Goal: Transaction & Acquisition: Subscribe to service/newsletter

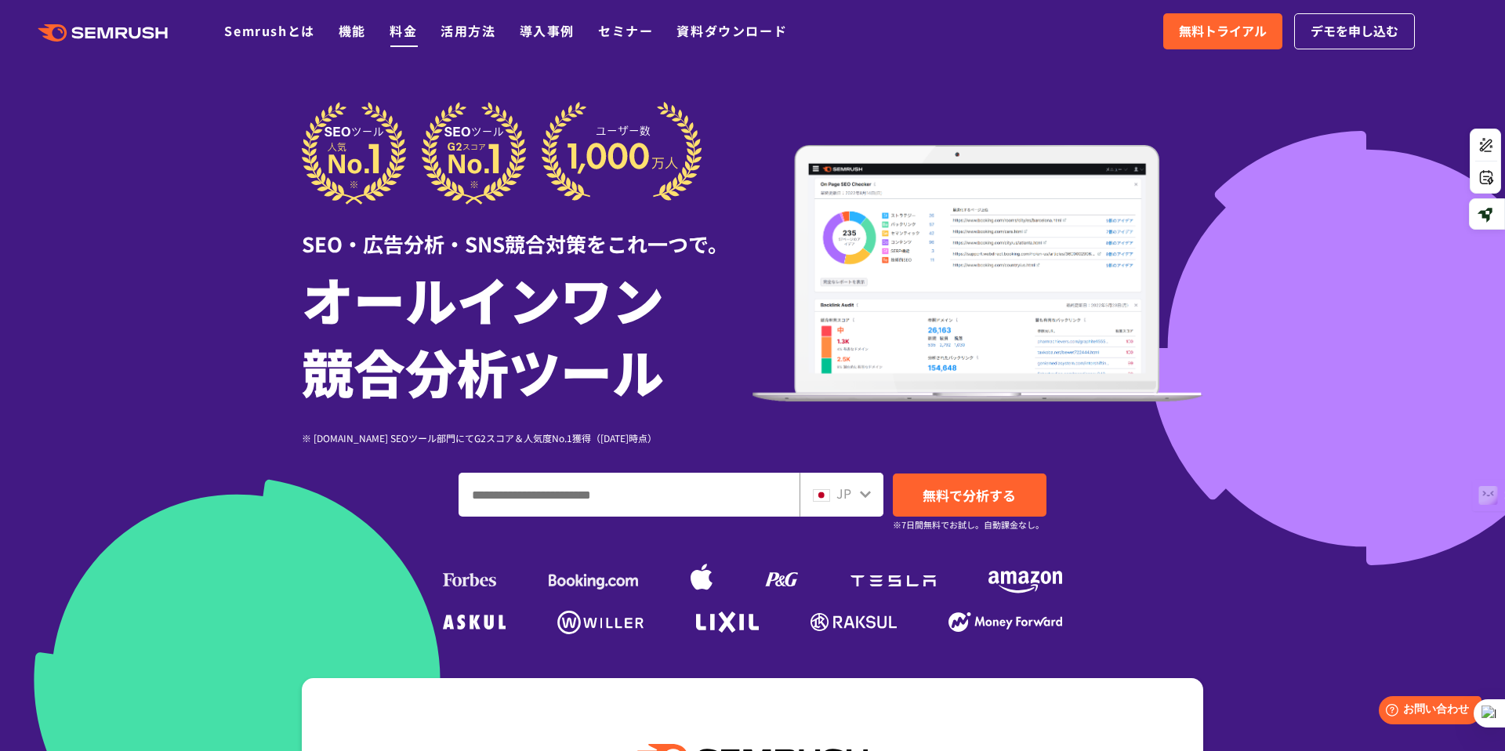
click at [404, 35] on link "料金" at bounding box center [402, 30] width 27 height 19
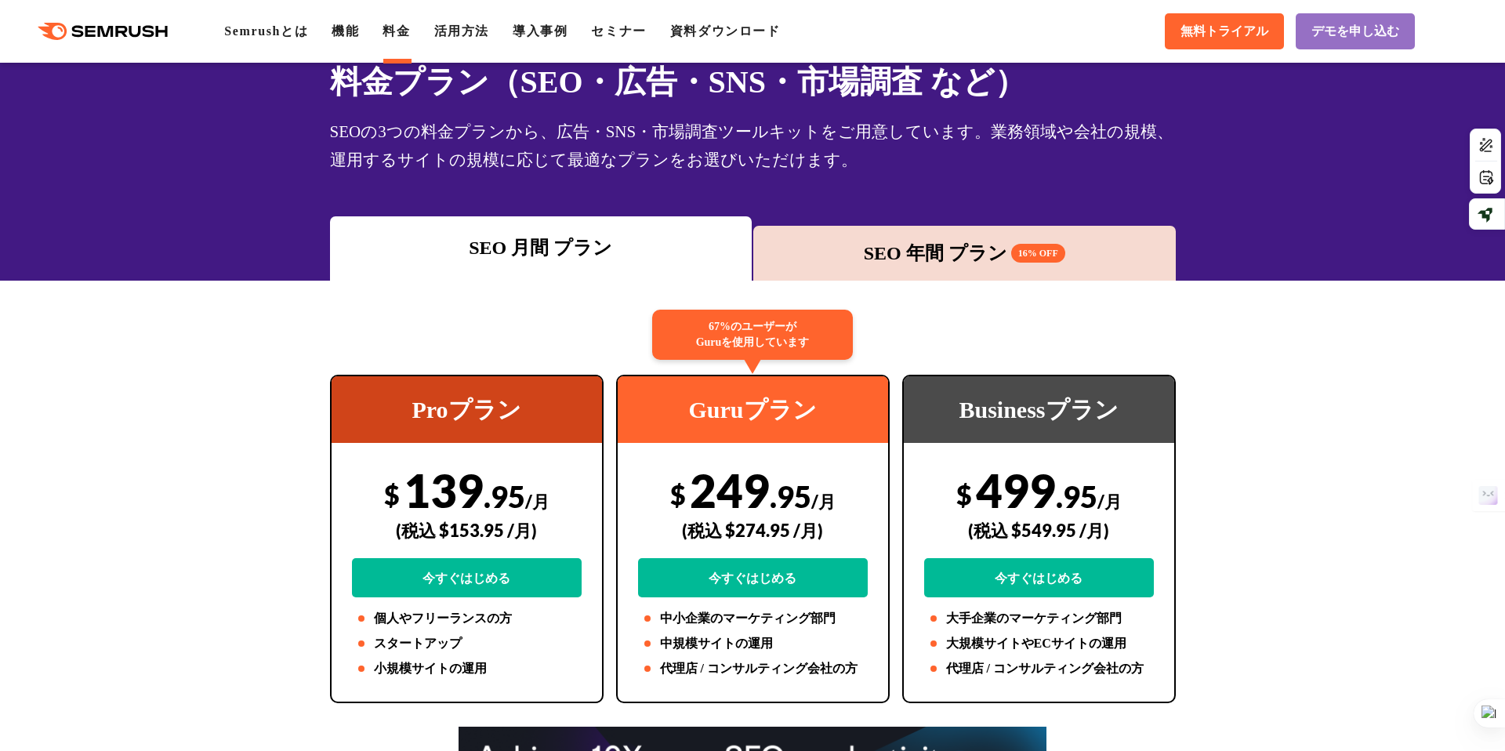
scroll to position [74, 0]
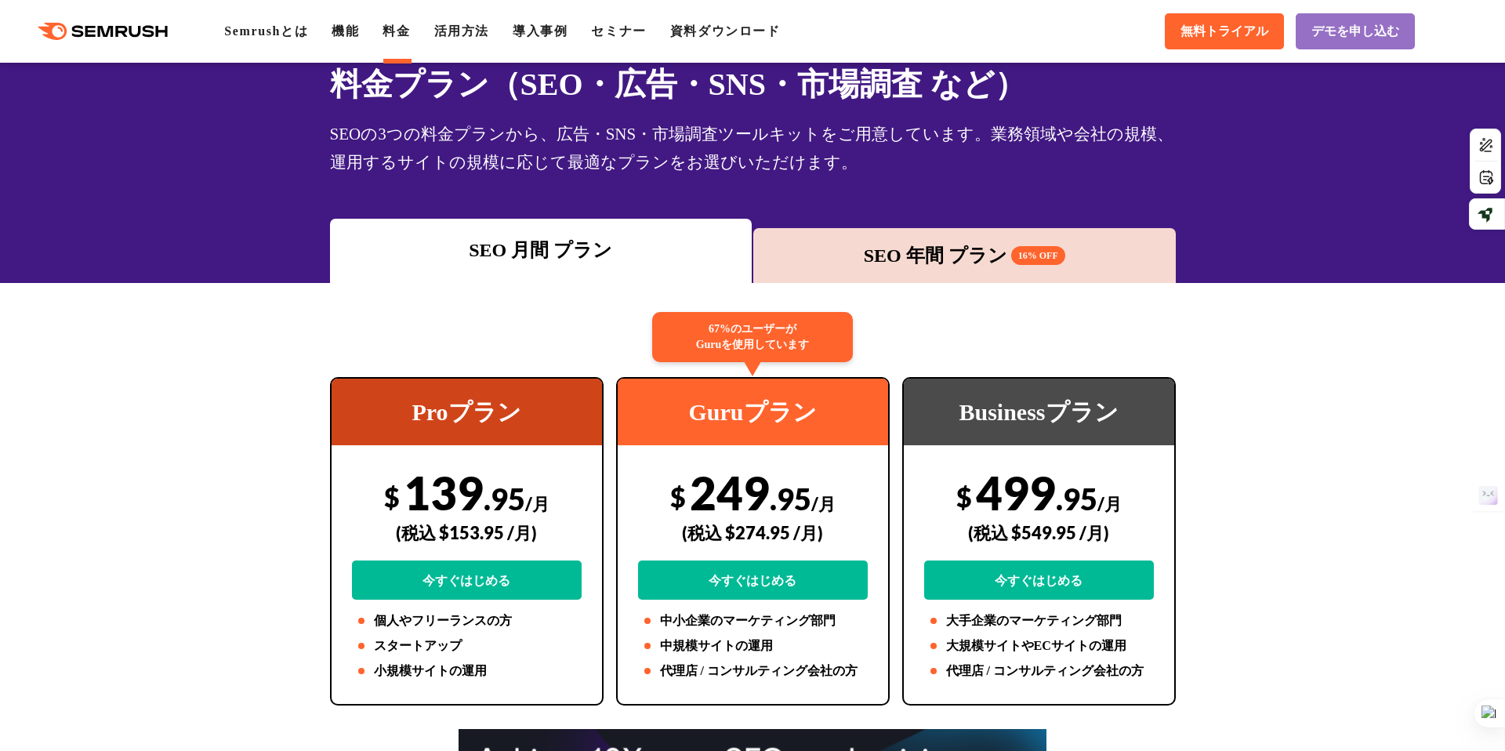
click at [979, 242] on div "SEO 年間 プラン 16% OFF" at bounding box center [964, 255] width 407 height 28
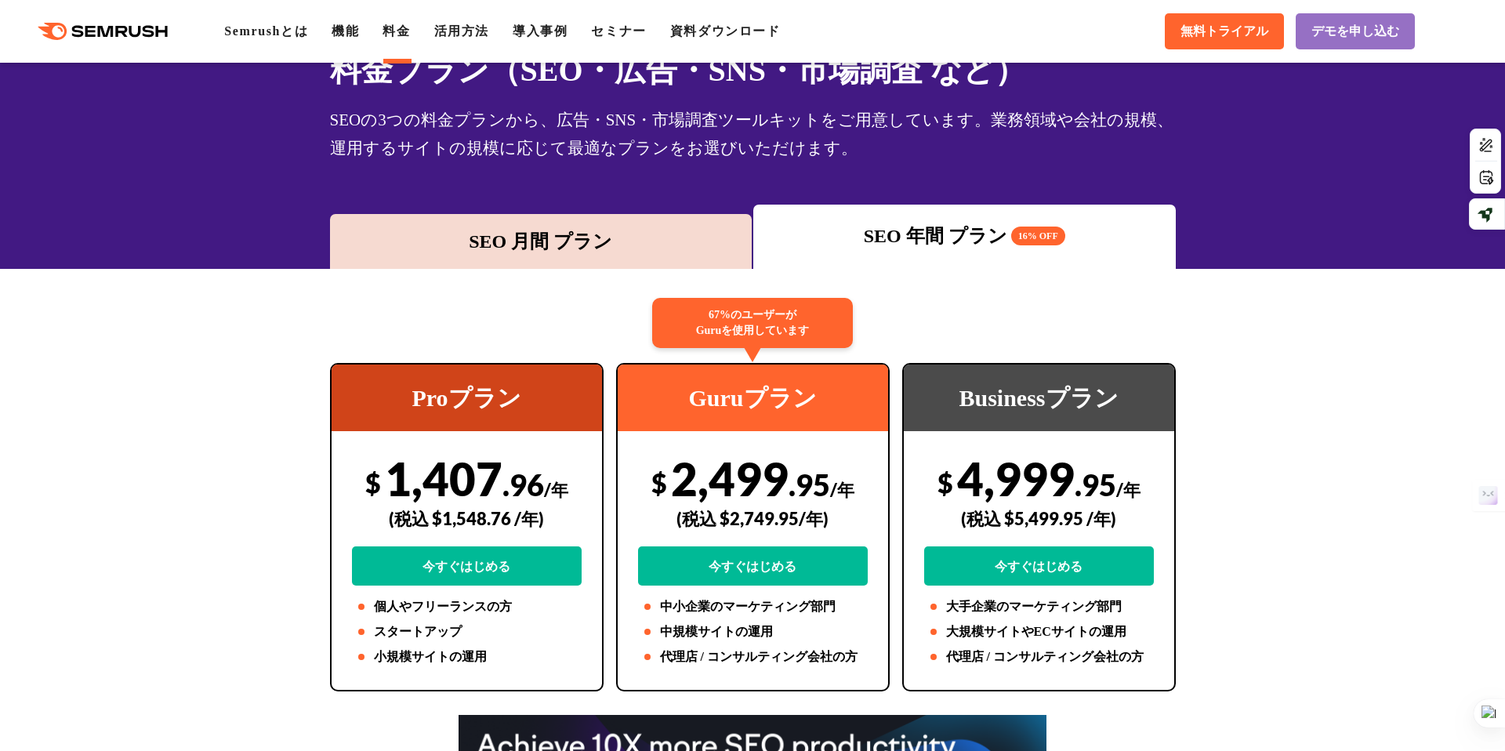
scroll to position [172, 0]
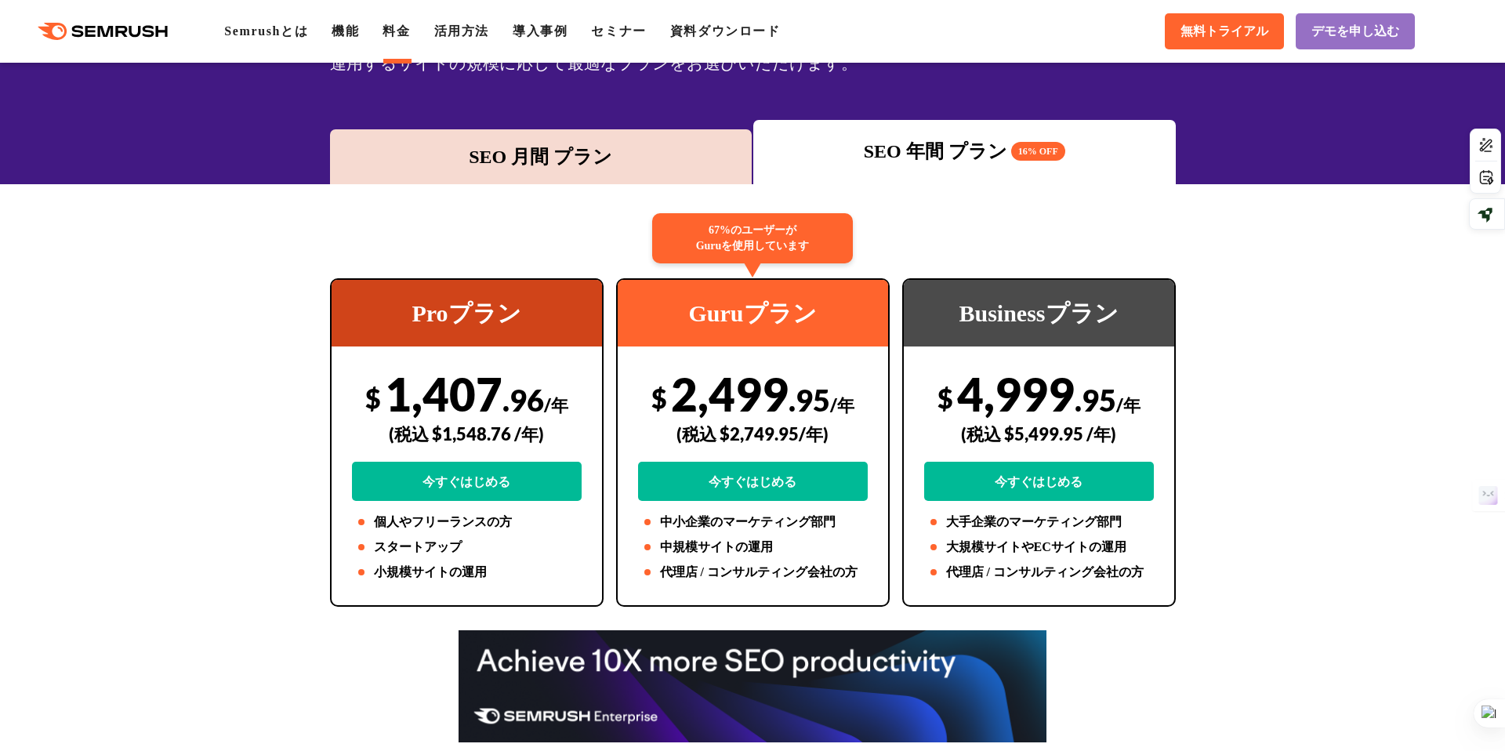
click at [607, 148] on div "SEO 月間 プラン" at bounding box center [541, 157] width 407 height 28
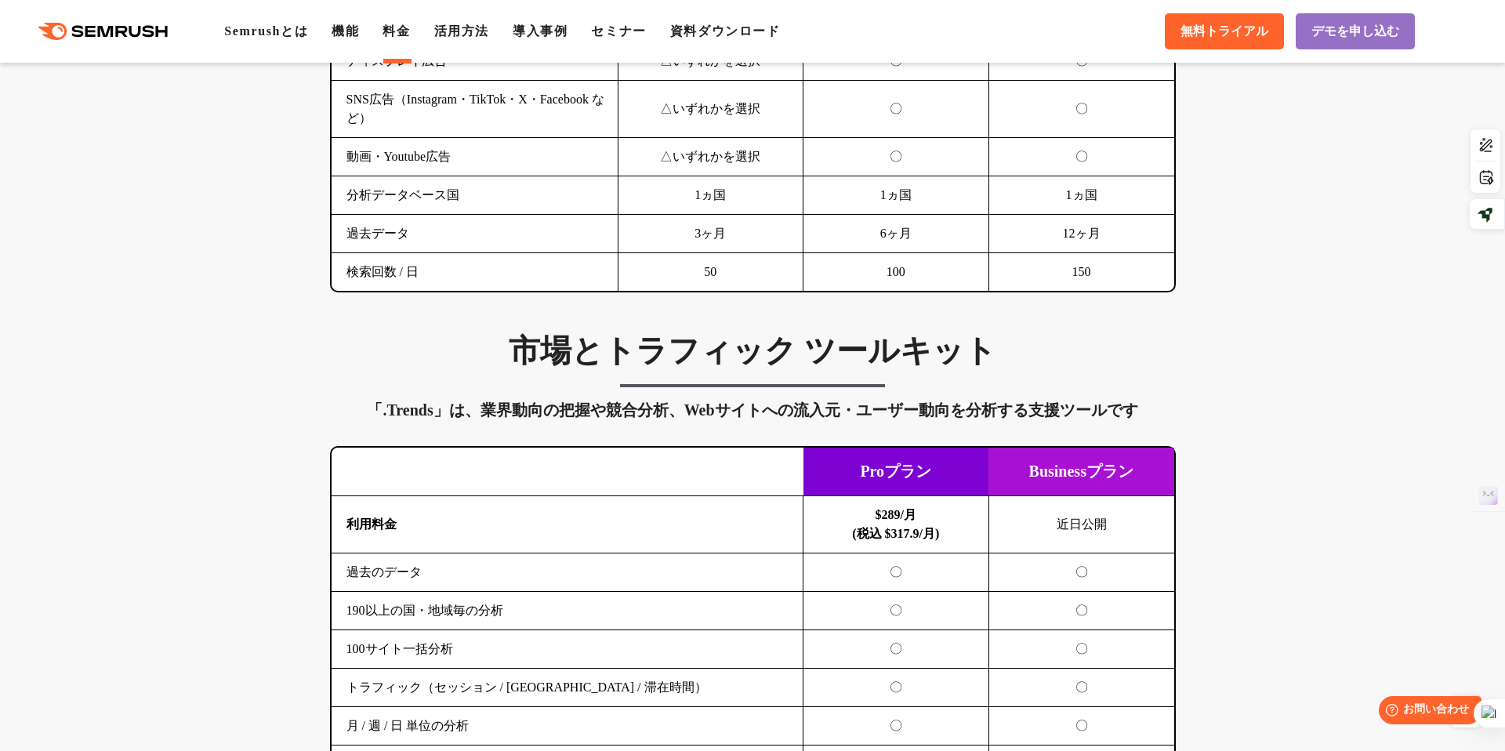
scroll to position [2362, 0]
